Goal: Task Accomplishment & Management: Use online tool/utility

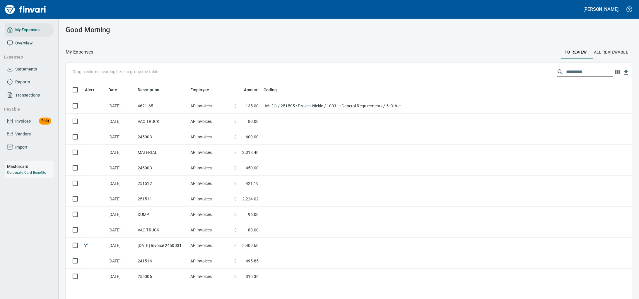
scroll to position [1, 1]
click at [28, 125] on span "Invoices" at bounding box center [23, 121] width 16 height 7
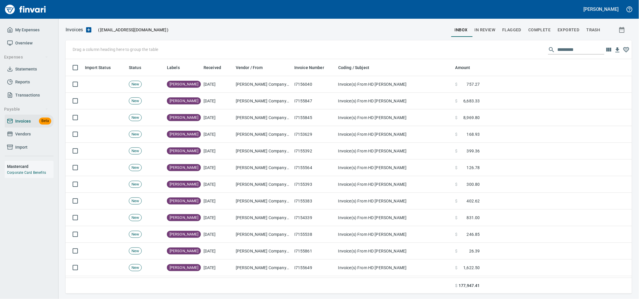
scroll to position [230, 555]
drag, startPoint x: 165, startPoint y: 65, endPoint x: 96, endPoint y: 52, distance: 70.3
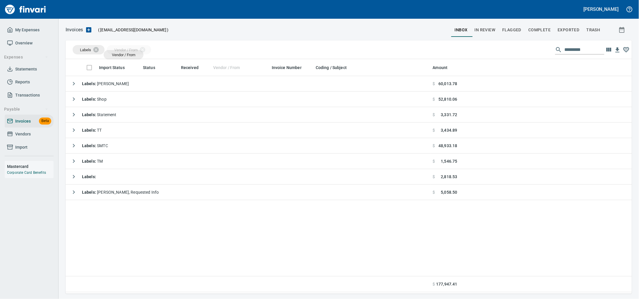
drag, startPoint x: 224, startPoint y: 67, endPoint x: 123, endPoint y: 55, distance: 101.6
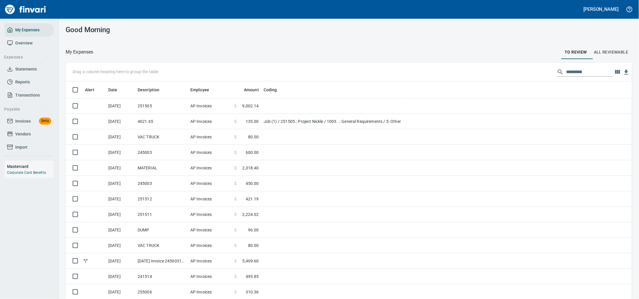
scroll to position [1, 1]
click at [41, 124] on span "Beta" at bounding box center [45, 121] width 12 height 7
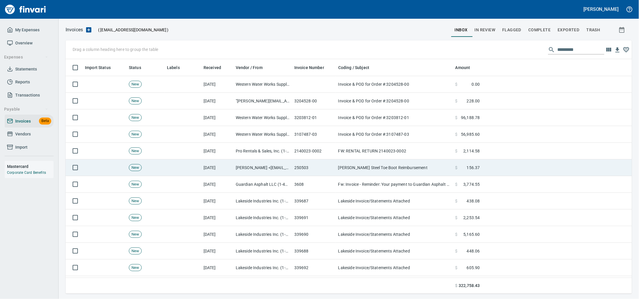
scroll to position [230, 555]
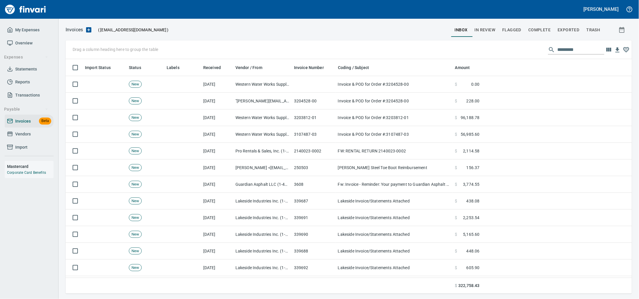
click at [166, 67] on body "[PERSON_NAME] My Expenses Overview Expenses Statements Reports Transactions Pay…" at bounding box center [319, 149] width 639 height 299
drag, startPoint x: 176, startPoint y: 69, endPoint x: 72, endPoint y: 52, distance: 106.0
click at [72, 52] on body "[PERSON_NAME] My Expenses Overview Expenses Statements Reports Transactions Pay…" at bounding box center [319, 149] width 639 height 299
drag, startPoint x: 171, startPoint y: 68, endPoint x: 105, endPoint y: 52, distance: 68.1
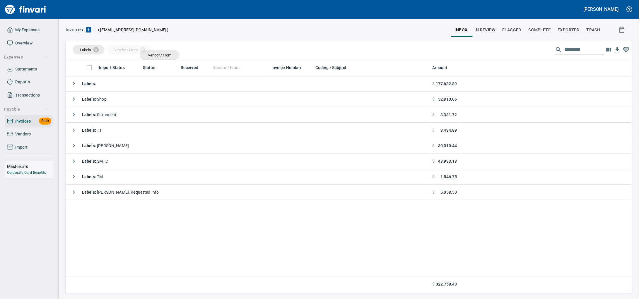
drag, startPoint x: 228, startPoint y: 68, endPoint x: 160, endPoint y: 55, distance: 69.7
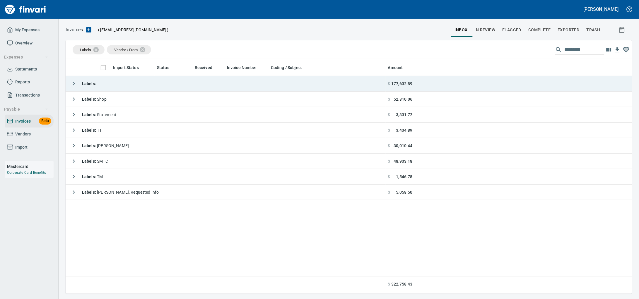
click at [141, 83] on td "Labels :" at bounding box center [226, 84] width 320 height 16
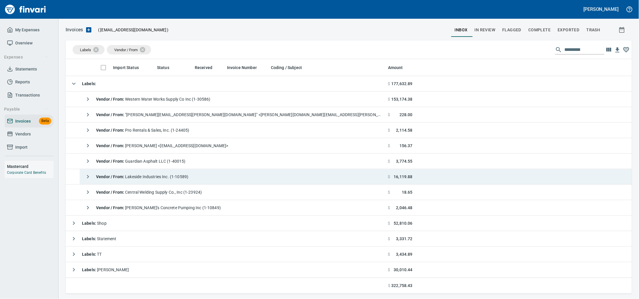
click at [188, 178] on span "Vendor / From : Lakeside Industries Inc. (1-10589)" at bounding box center [142, 176] width 92 height 5
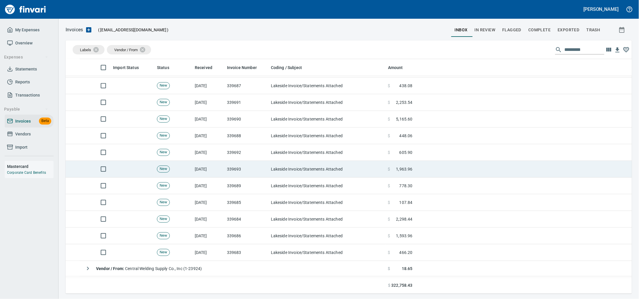
scroll to position [109, 0]
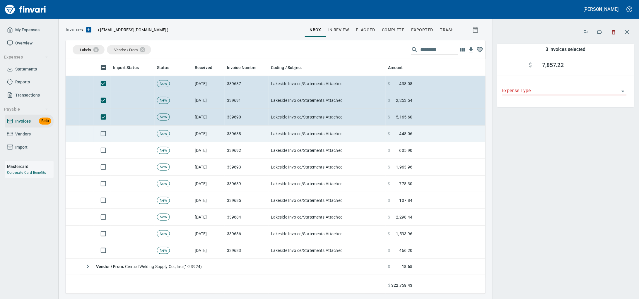
scroll to position [230, 409]
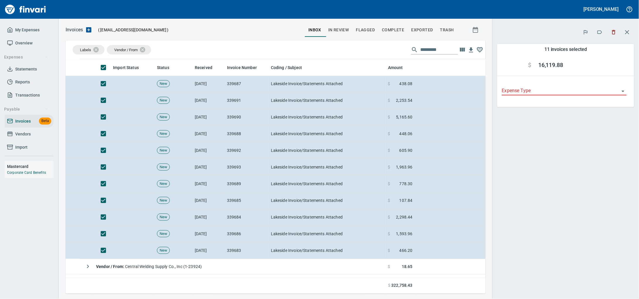
click at [593, 34] on button "button" at bounding box center [599, 32] width 13 height 13
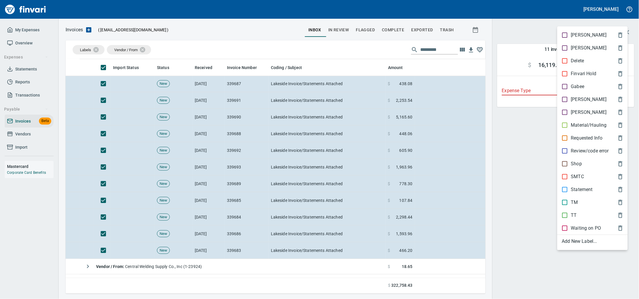
scroll to position [230, 409]
click at [576, 129] on p "Material/Hauling" at bounding box center [589, 125] width 36 height 7
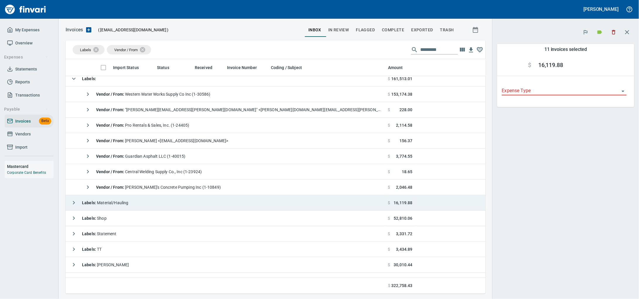
scroll to position [0, 0]
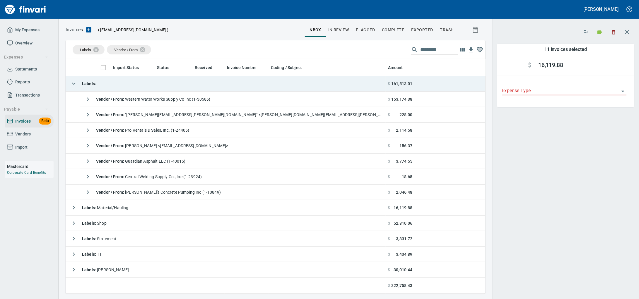
click at [144, 83] on td "Labels :" at bounding box center [226, 84] width 320 height 16
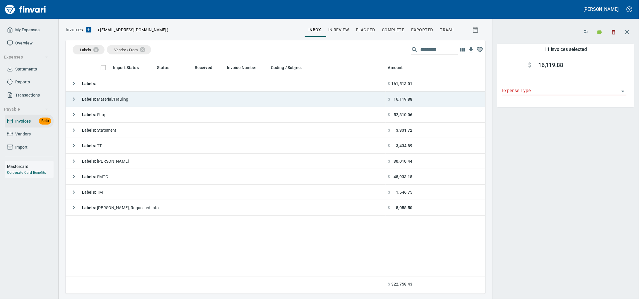
click at [129, 101] on span "Labels : Material/Hauling" at bounding box center [105, 99] width 47 height 5
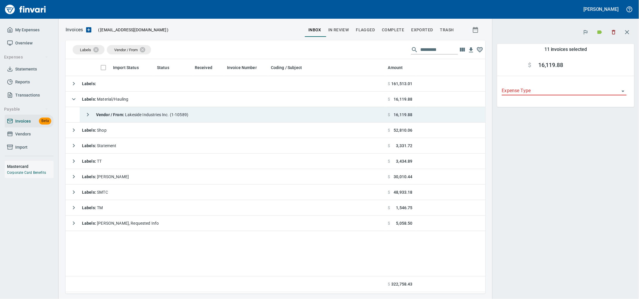
drag, startPoint x: 138, startPoint y: 114, endPoint x: 179, endPoint y: 120, distance: 41.4
click at [138, 114] on span "Vendor / From : Lakeside Industries Inc. (1-10589)" at bounding box center [142, 114] width 92 height 5
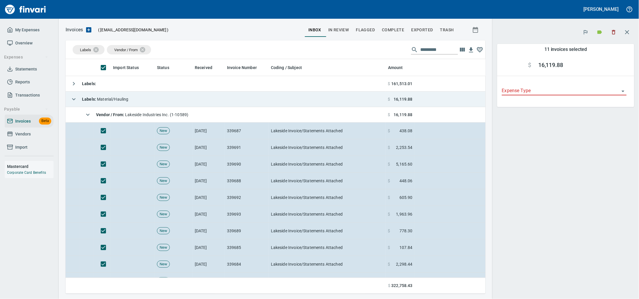
click at [154, 102] on td "Labels : Material/Hauling" at bounding box center [226, 100] width 320 height 16
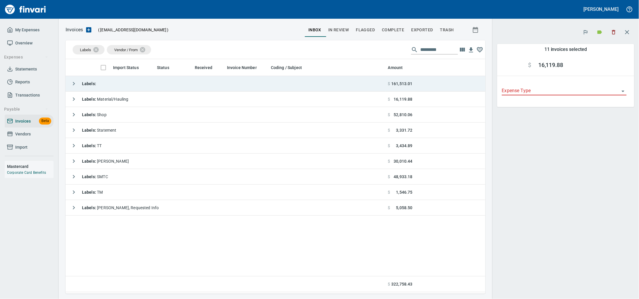
click at [144, 85] on td "Labels :" at bounding box center [226, 84] width 320 height 16
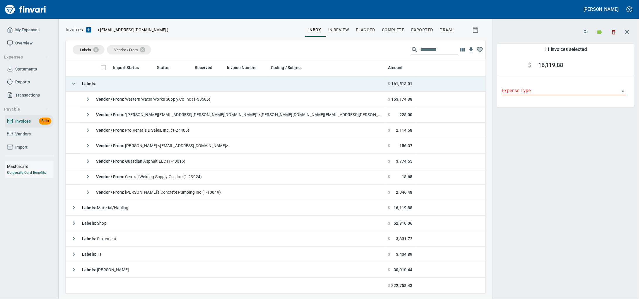
click at [144, 85] on td "Labels :" at bounding box center [226, 84] width 320 height 16
